Goal: Transaction & Acquisition: Purchase product/service

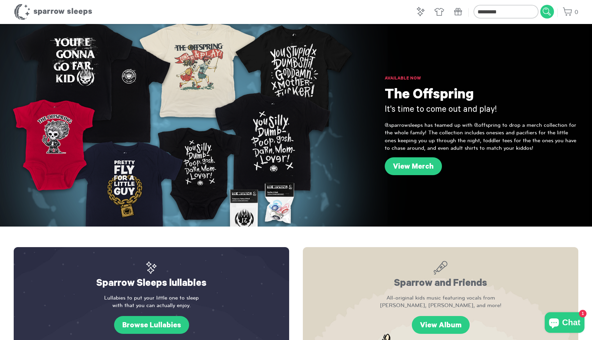
type input "*********"
click at [540, 5] on input "submit" at bounding box center [547, 12] width 14 height 14
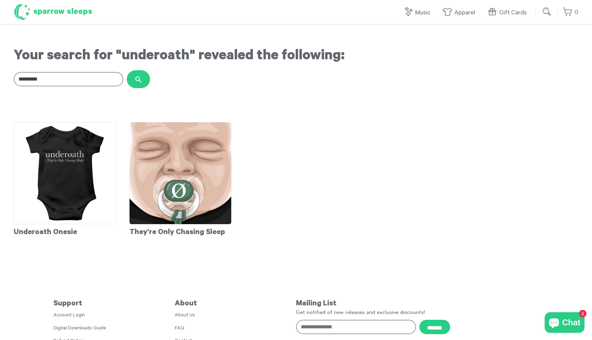
click at [44, 11] on h1 "Sparrow Sleeps" at bounding box center [53, 11] width 79 height 17
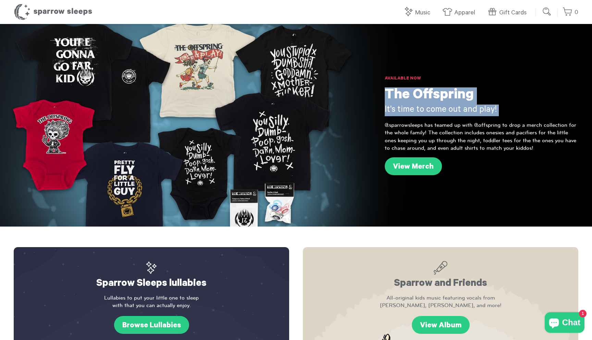
drag, startPoint x: 387, startPoint y: 95, endPoint x: 517, endPoint y: 116, distance: 131.2
click at [517, 116] on div "Available Now The Offspring It's time to come out and play! @sparrowsleeps has …" at bounding box center [488, 125] width 207 height 202
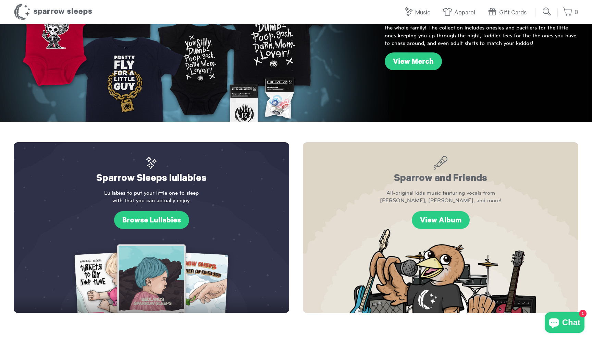
scroll to position [102, 0]
